Goal: Information Seeking & Learning: Understand process/instructions

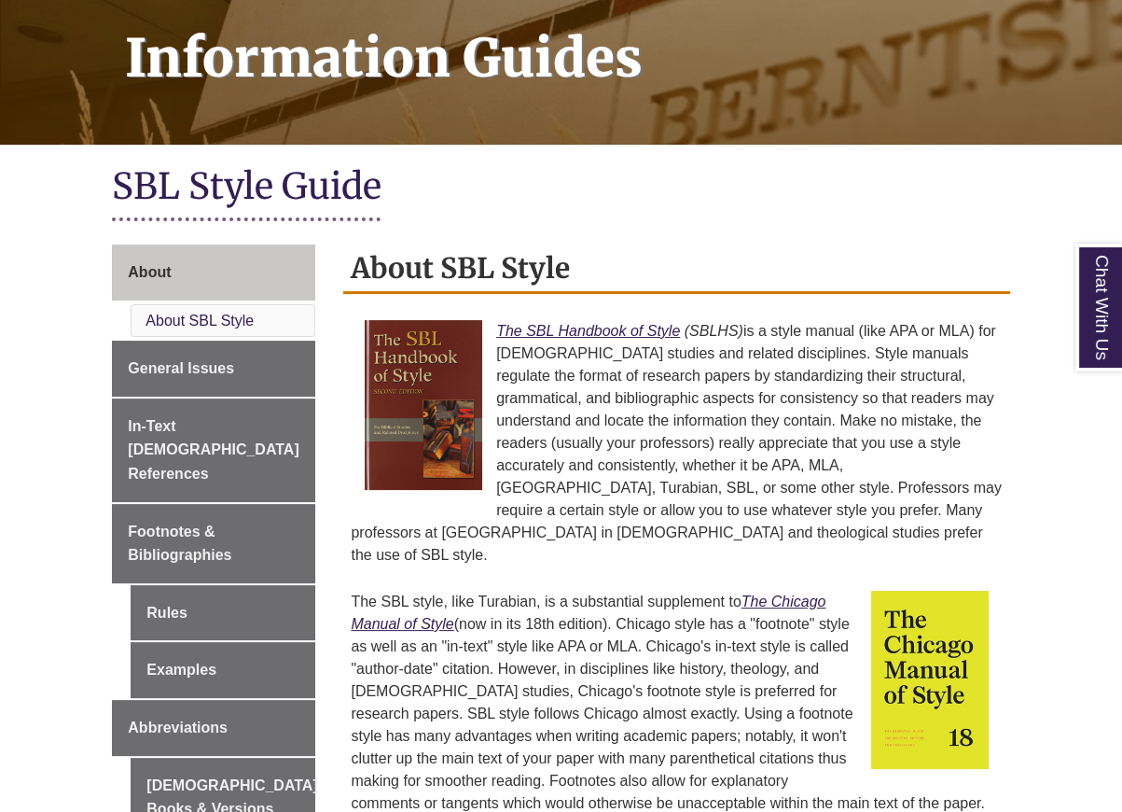
scroll to position [373, 0]
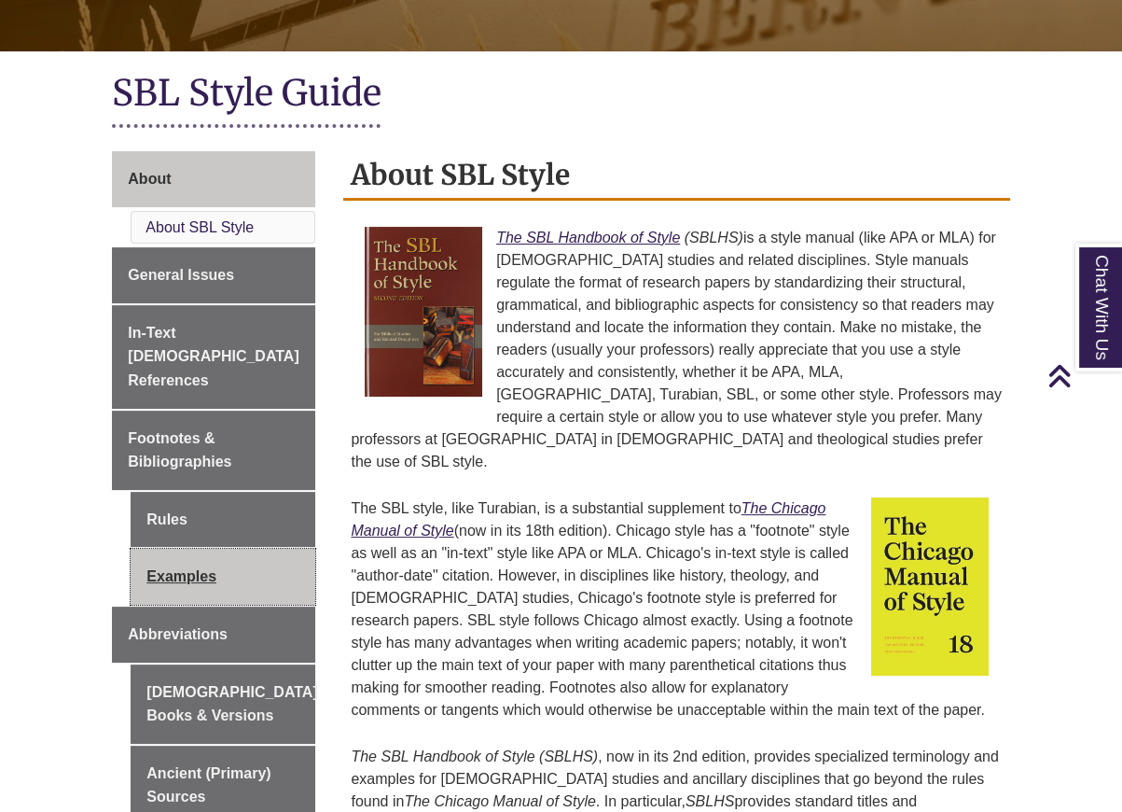
click at [205, 552] on link "Examples" at bounding box center [223, 577] width 185 height 56
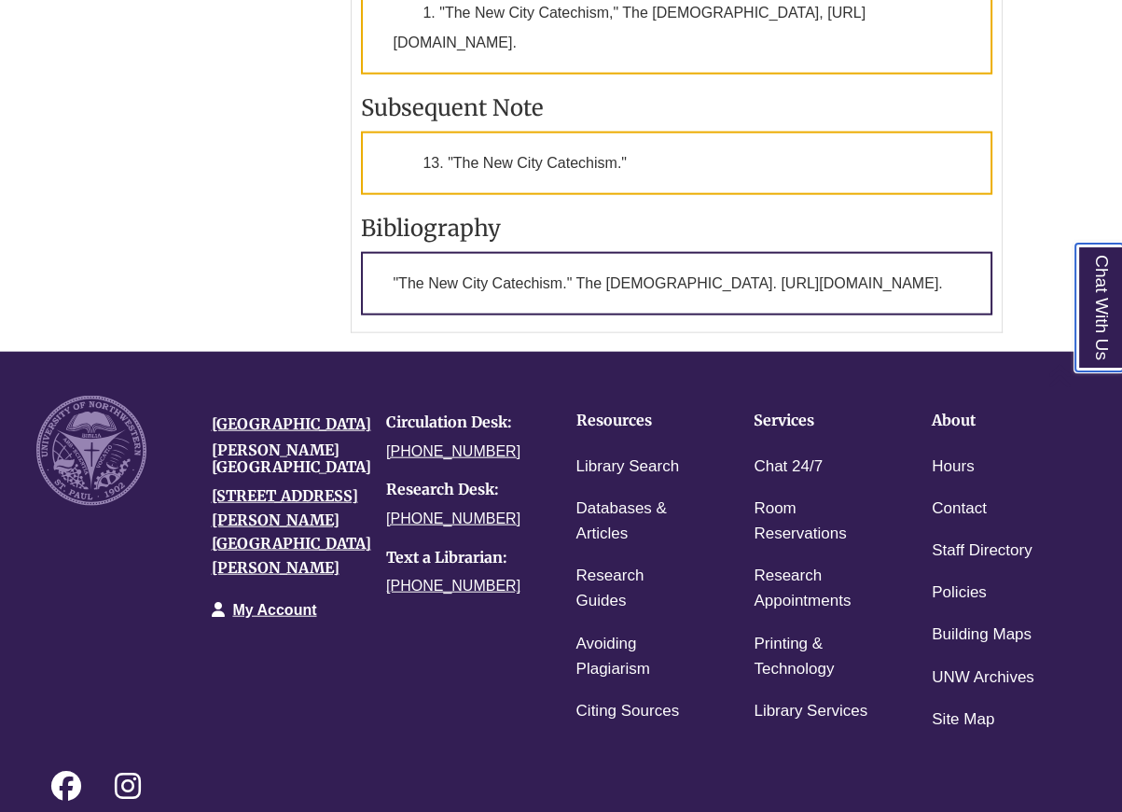
scroll to position [4272, 0]
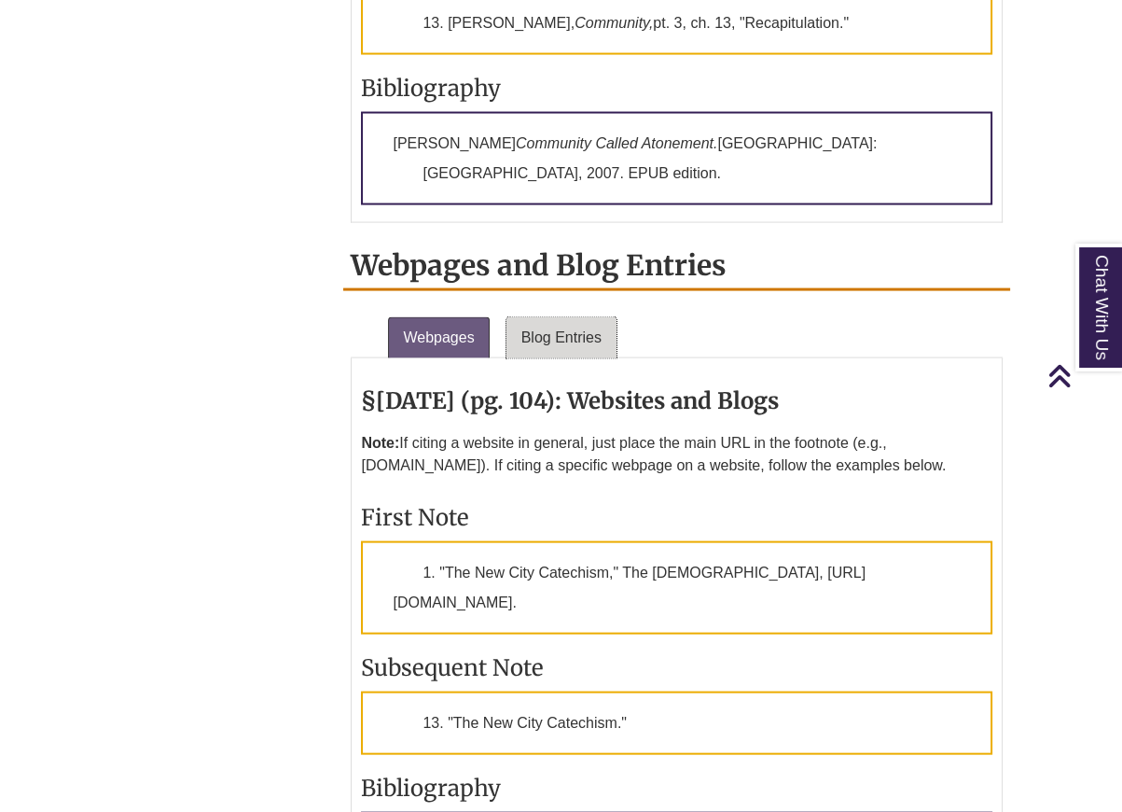
click at [525, 317] on link "Blog Entries" at bounding box center [562, 337] width 110 height 41
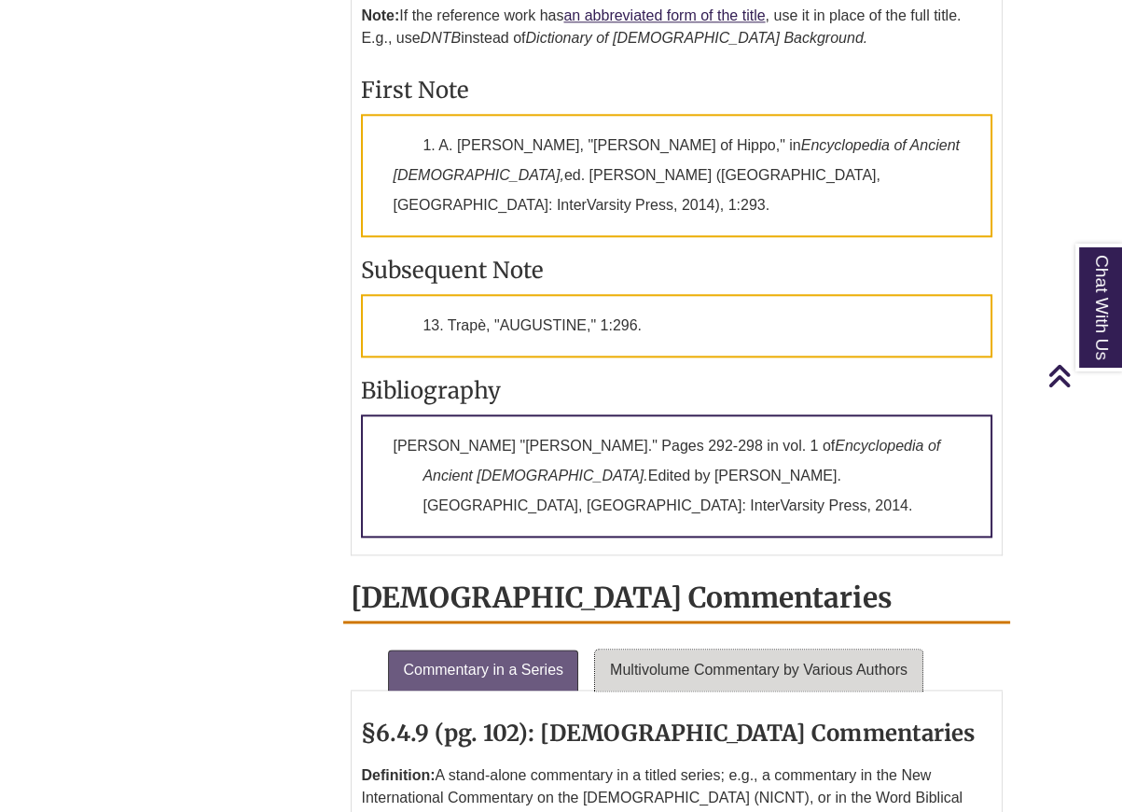
scroll to position [1846, 0]
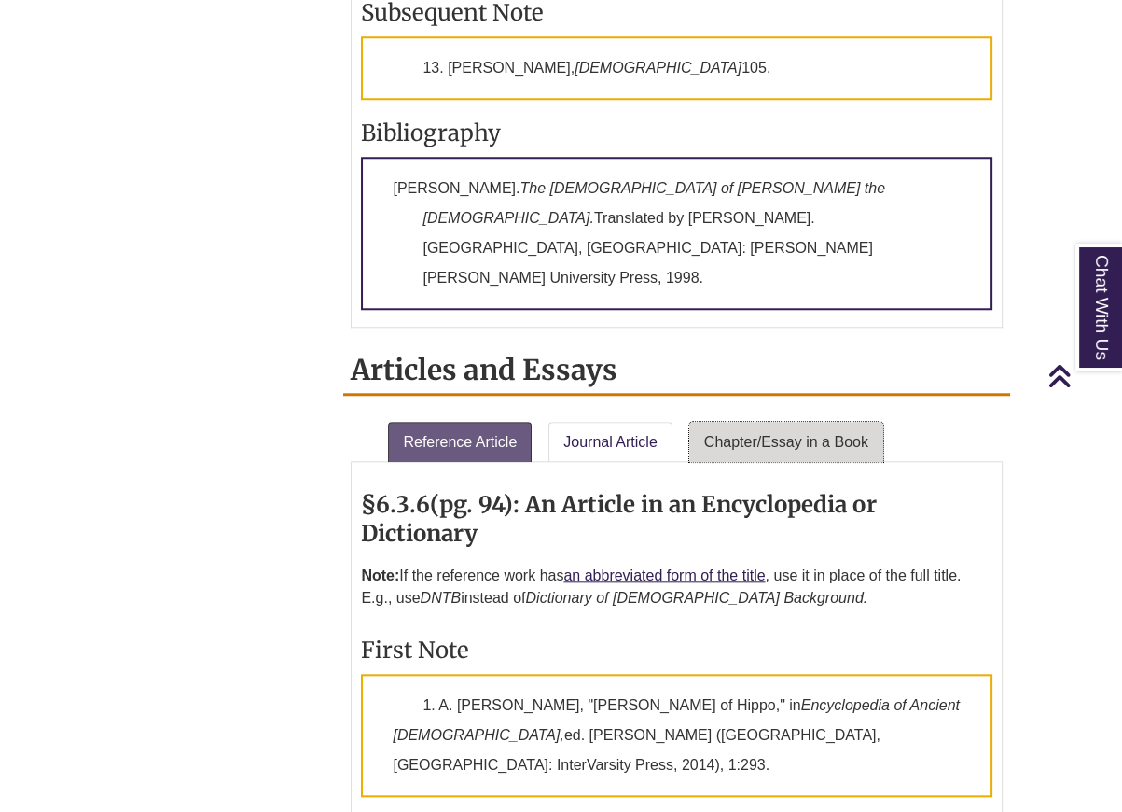
click at [811, 422] on link "Chapter/Essay in a Book" at bounding box center [786, 442] width 194 height 41
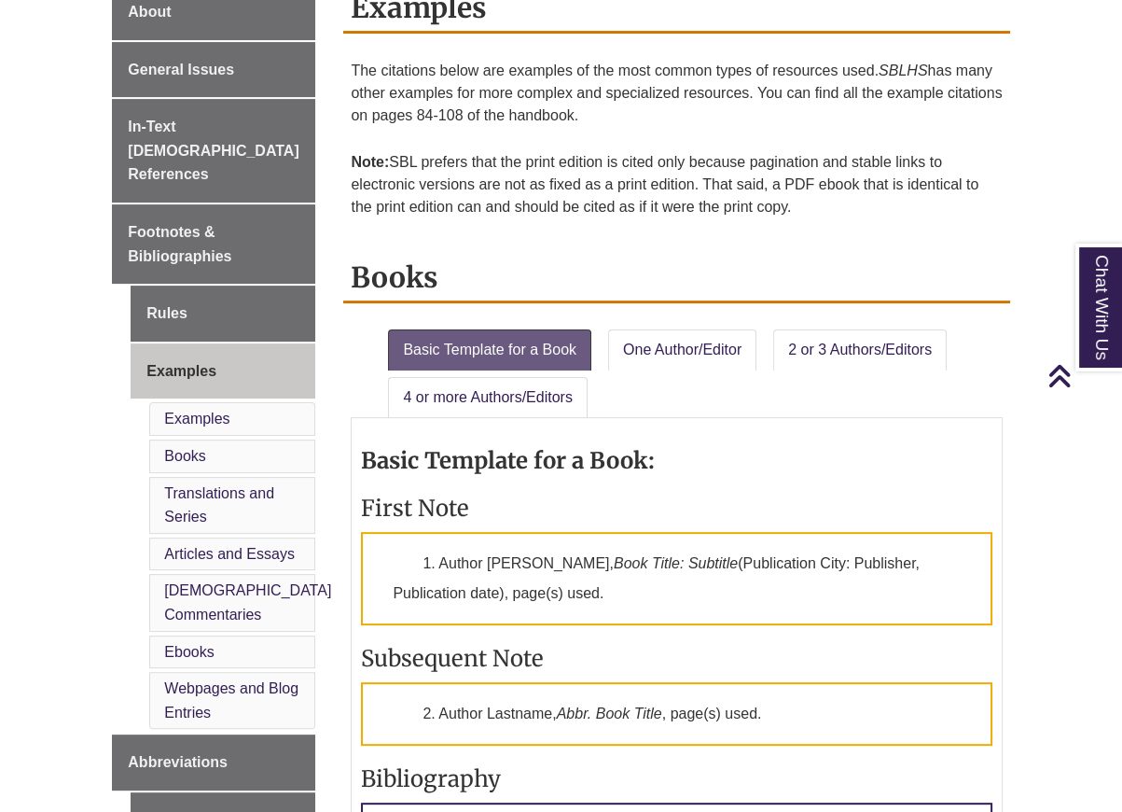
scroll to position [447, 0]
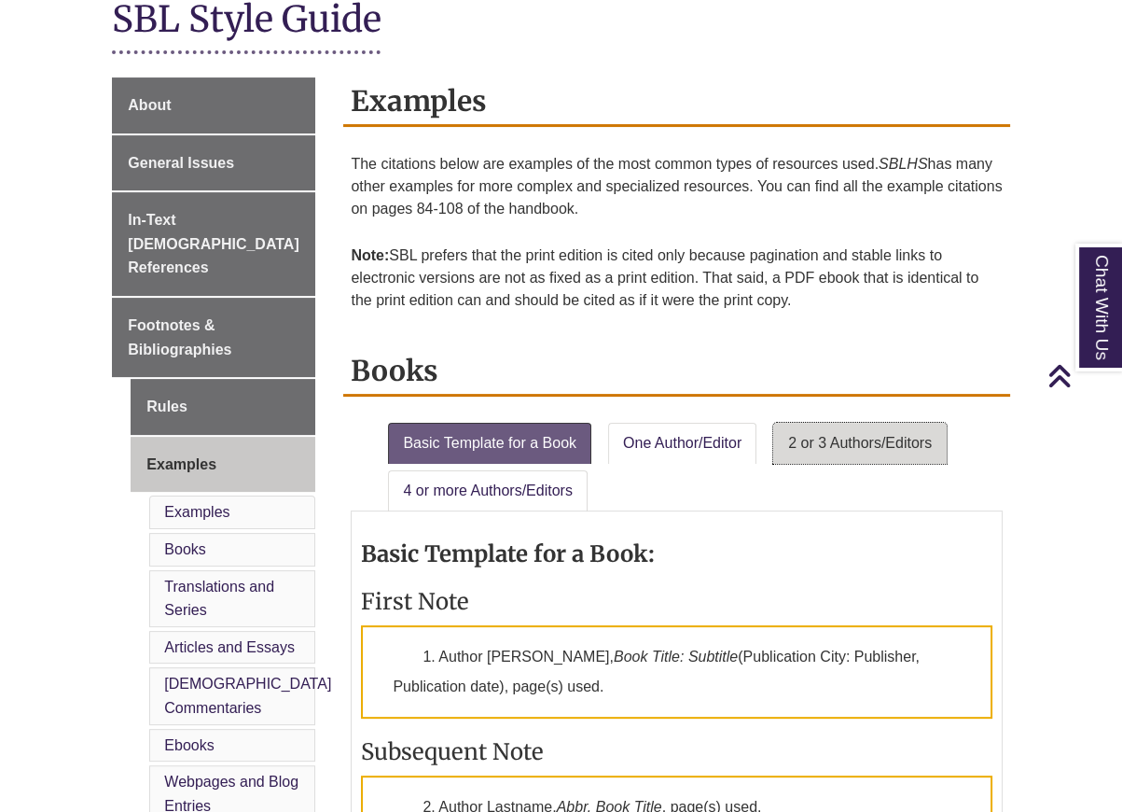
click at [877, 444] on link "2 or 3 Authors/Editors" at bounding box center [860, 443] width 174 height 41
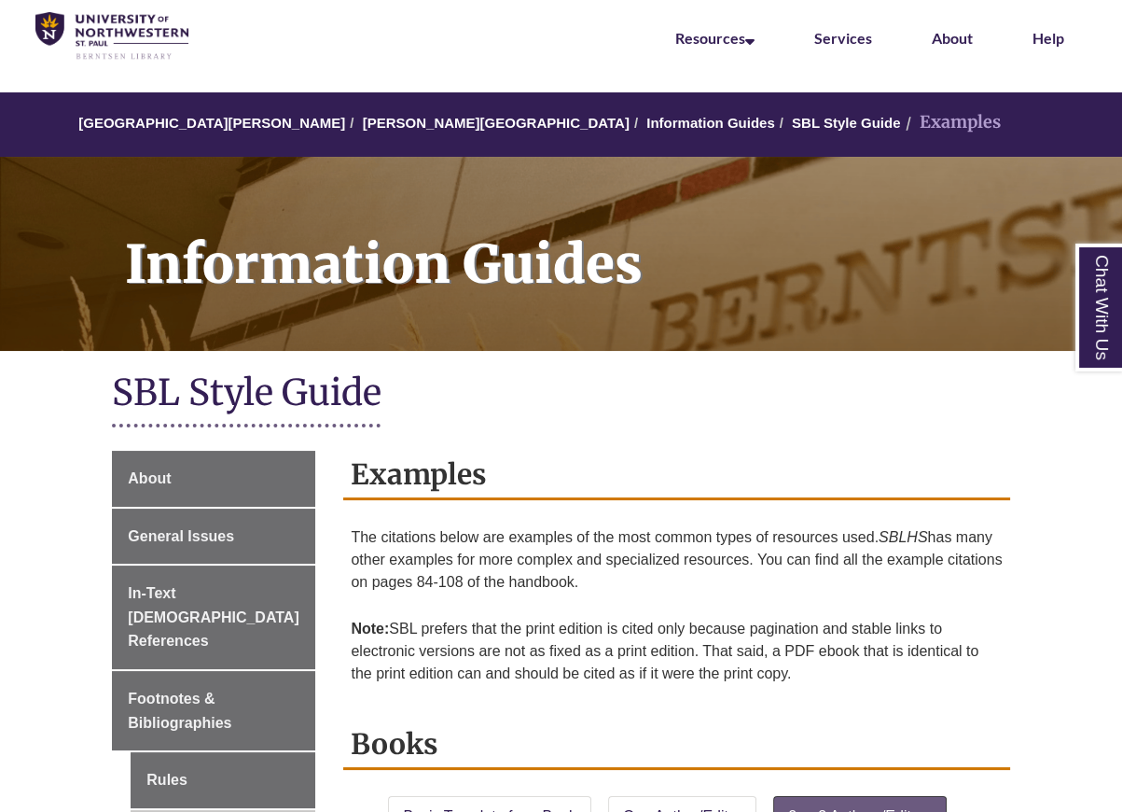
scroll to position [540, 0]
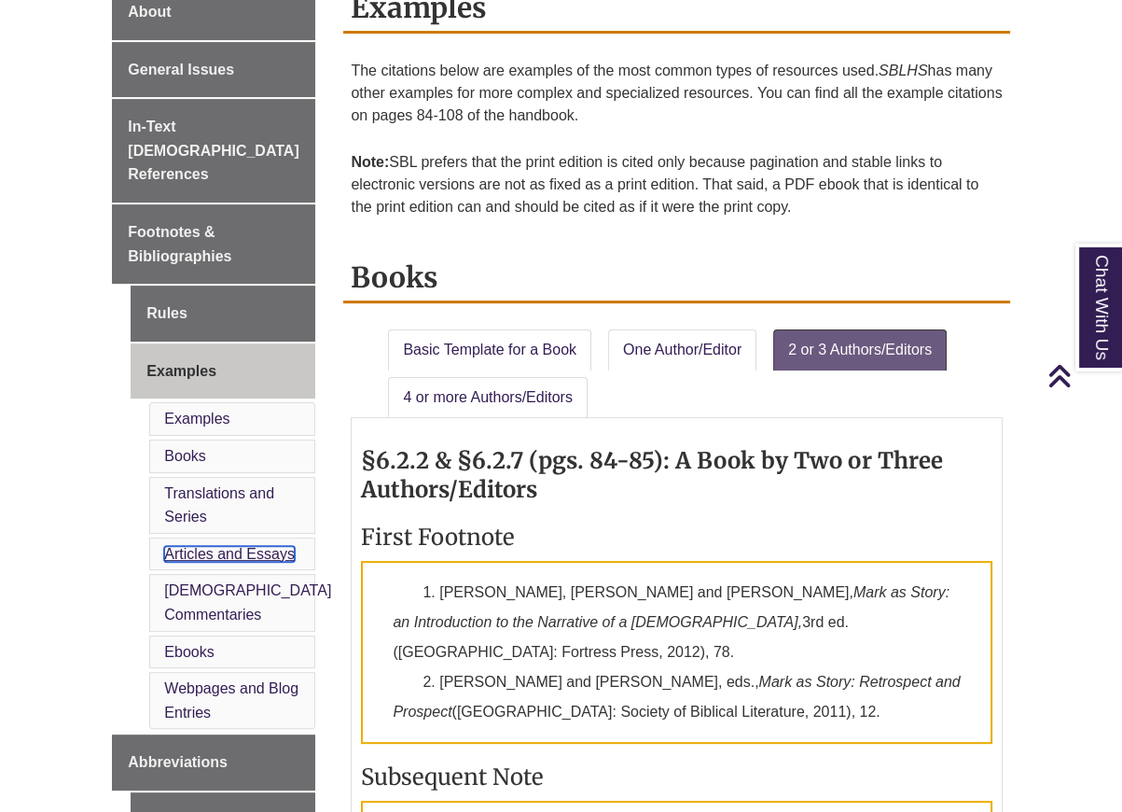
click at [252, 546] on link "Articles and Essays" at bounding box center [229, 554] width 131 height 16
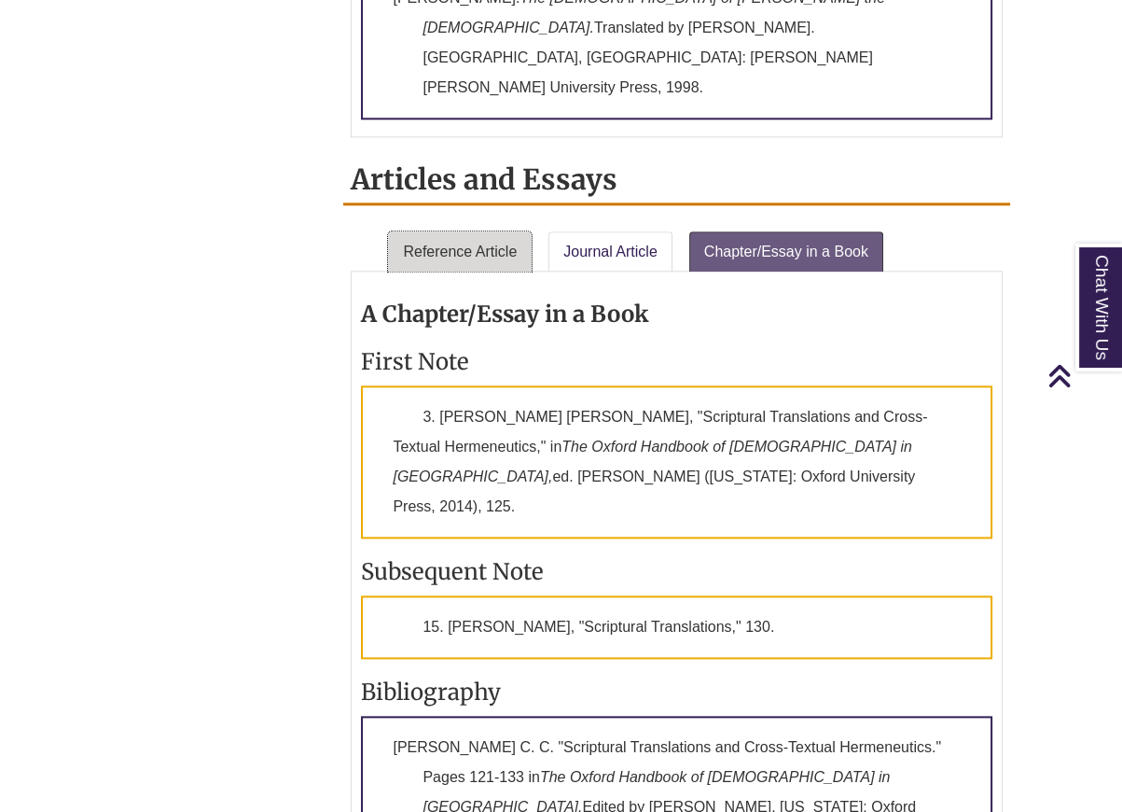
click at [437, 231] on link "Reference Article" at bounding box center [460, 251] width 144 height 41
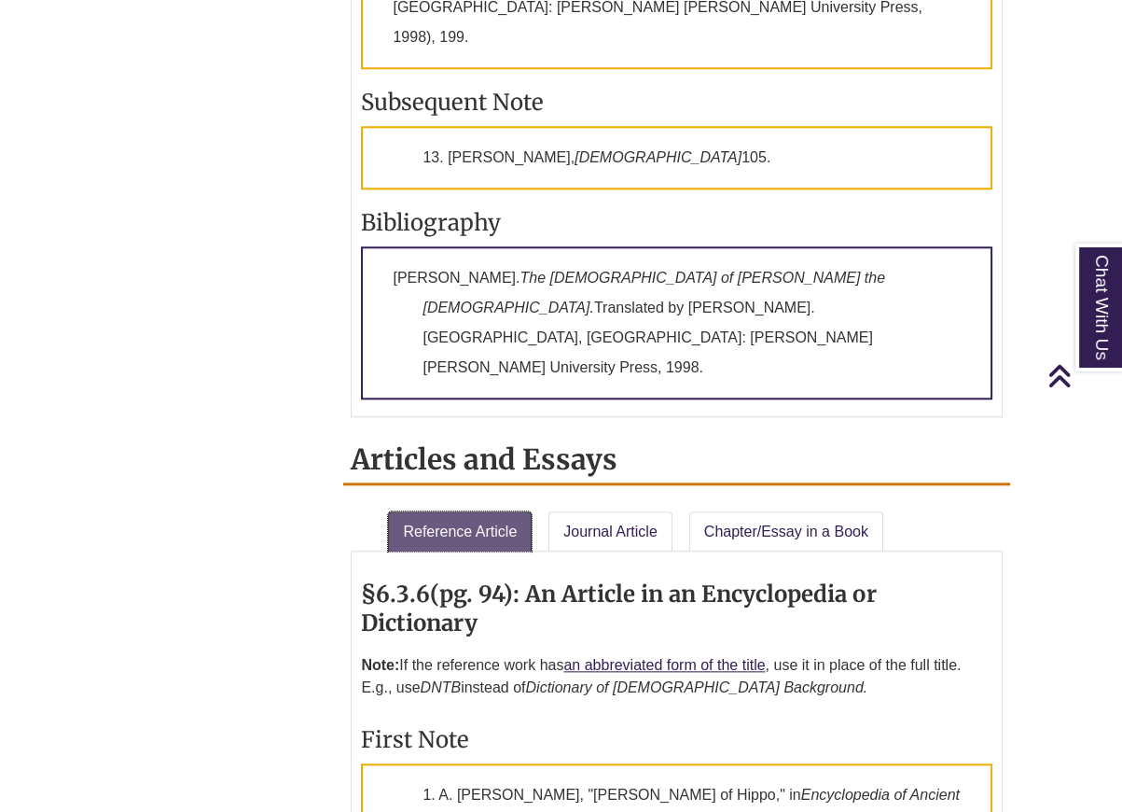
scroll to position [1931, 0]
